Goal: Task Accomplishment & Management: Use online tool/utility

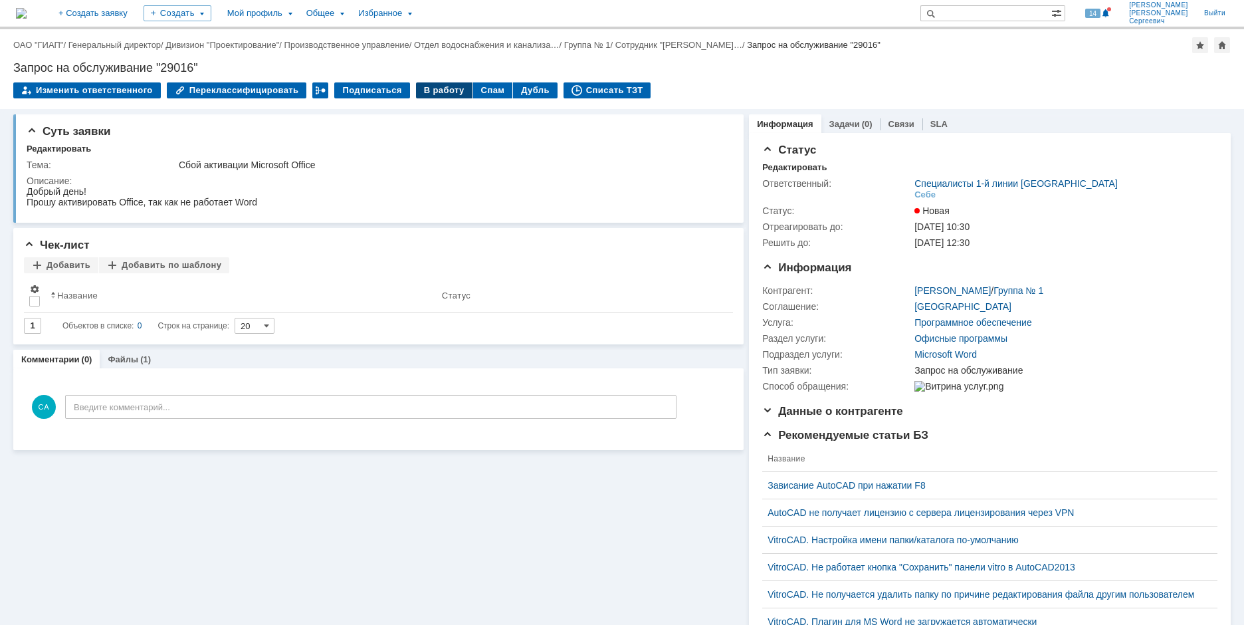
click at [423, 92] on div "В работу" at bounding box center [444, 90] width 56 height 16
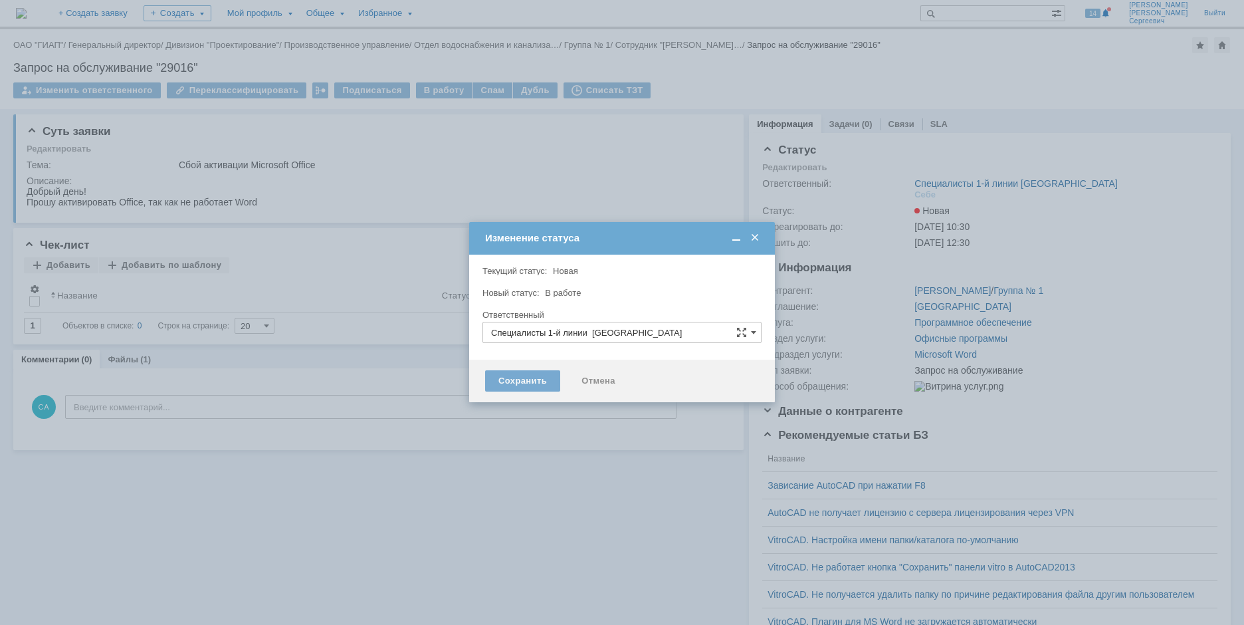
type input "[PERSON_NAME]"
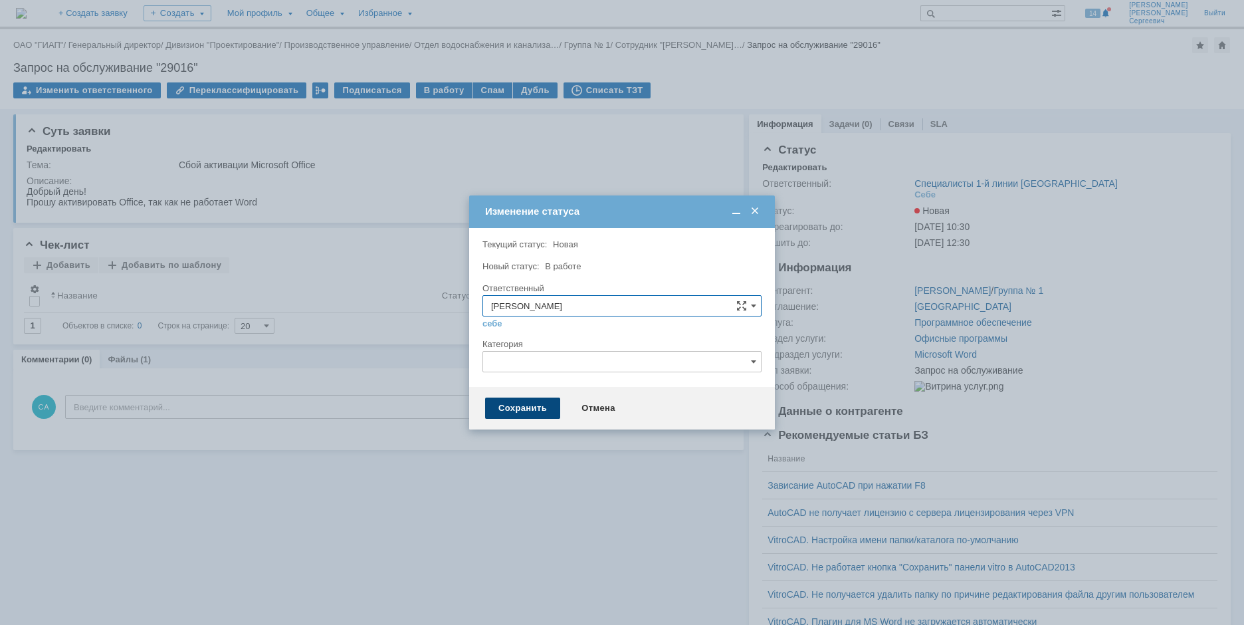
click at [512, 404] on div "Сохранить" at bounding box center [522, 407] width 75 height 21
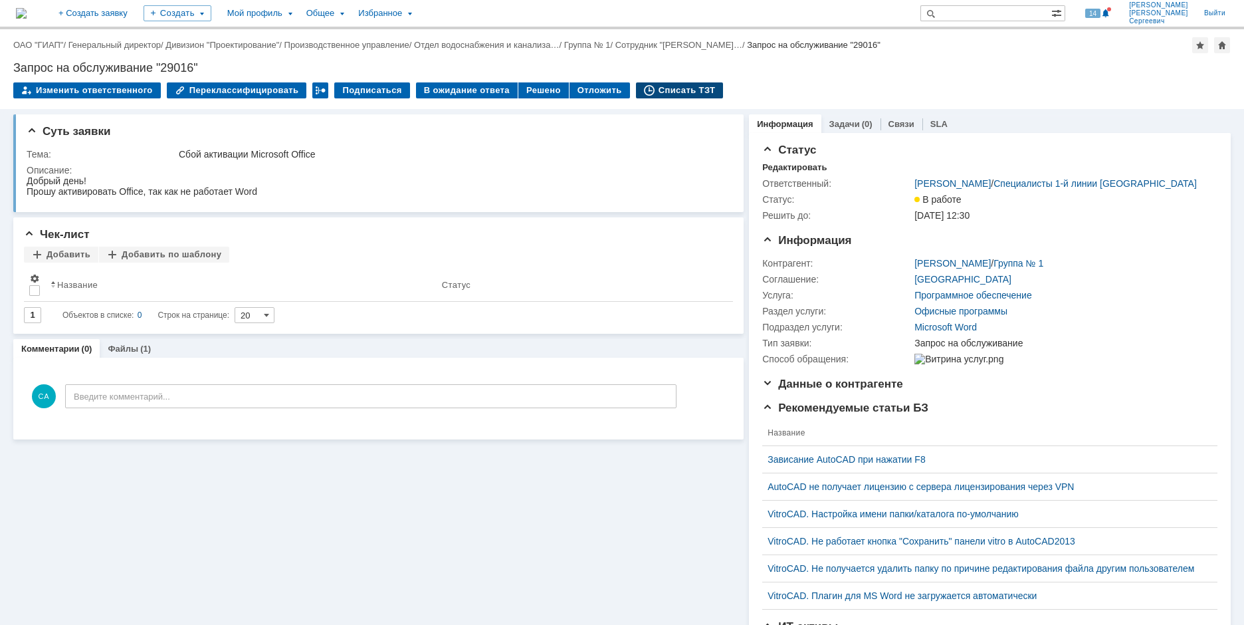
click at [670, 94] on div "Списать ТЗТ" at bounding box center [680, 90] width 88 height 16
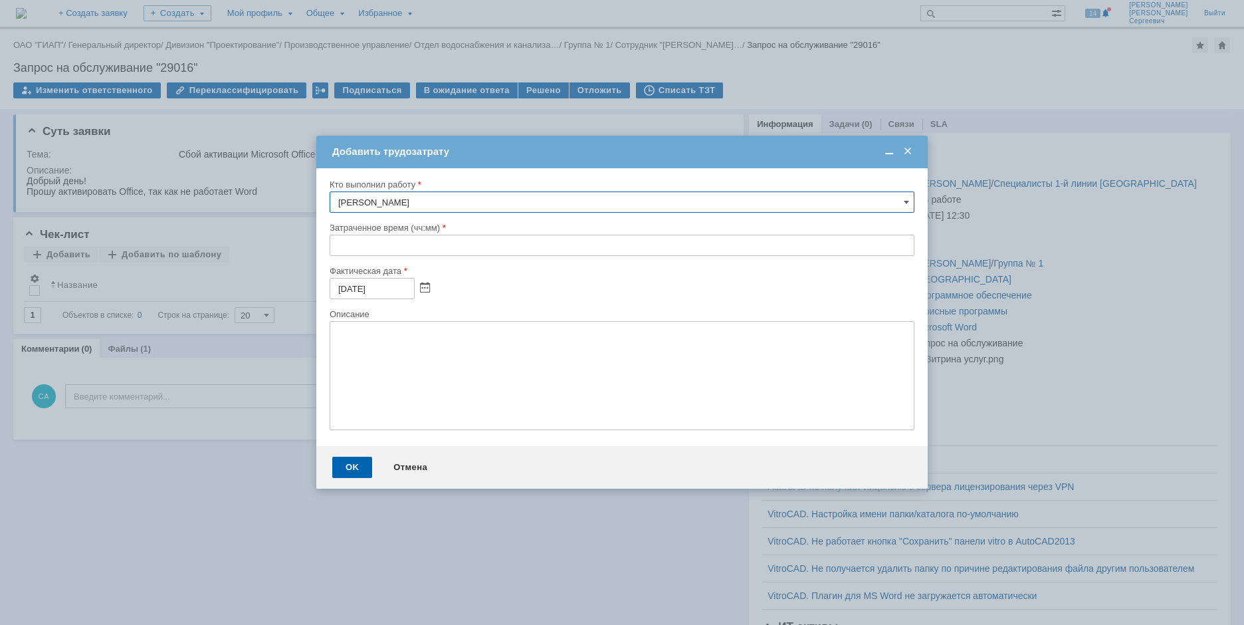
click at [338, 243] on input "text" at bounding box center [622, 245] width 585 height 21
type input "00:05"
click at [340, 470] on div "OK" at bounding box center [352, 466] width 40 height 21
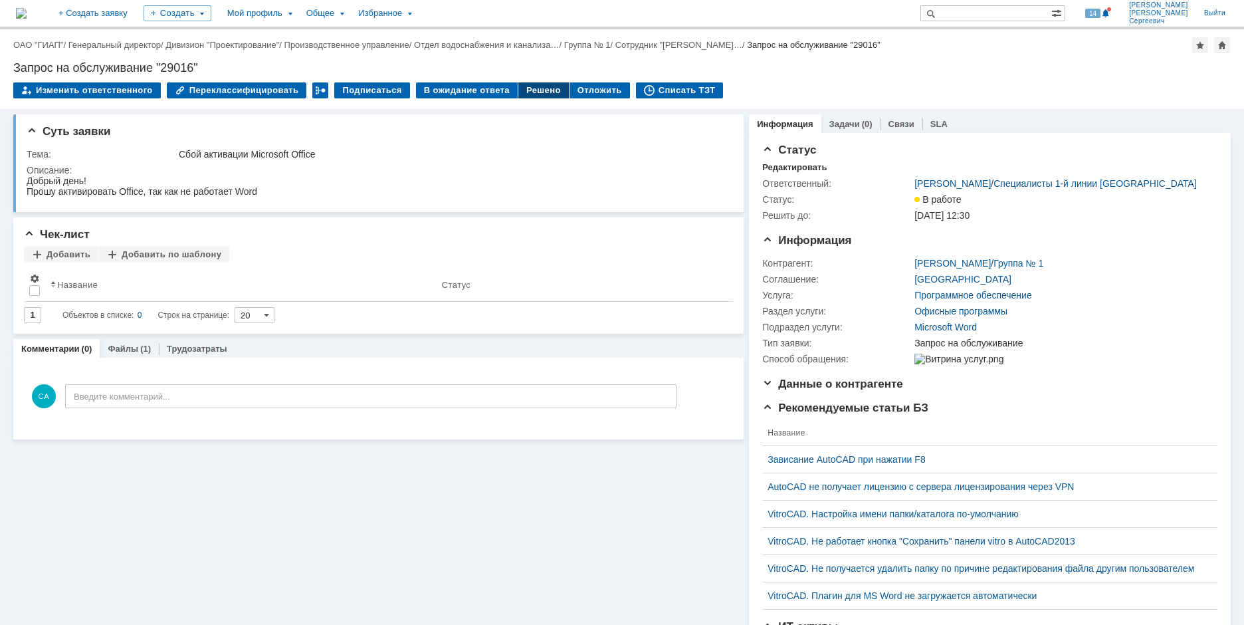
click at [534, 90] on div "Решено" at bounding box center [543, 90] width 50 height 16
